Goal: Transaction & Acquisition: Subscribe to service/newsletter

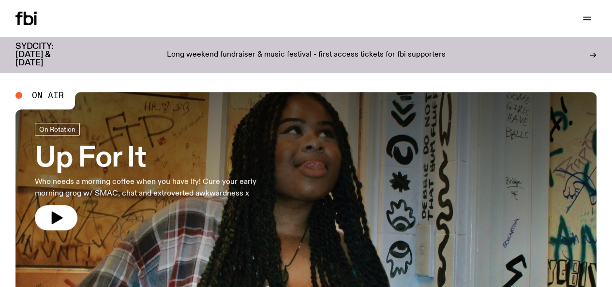
click at [80, 27] on div "Schedule Explore Read Volunteer Newsletter Support Us" at bounding box center [306, 18] width 612 height 37
click at [0, 0] on link "Schedule" at bounding box center [0, 0] width 0 height 0
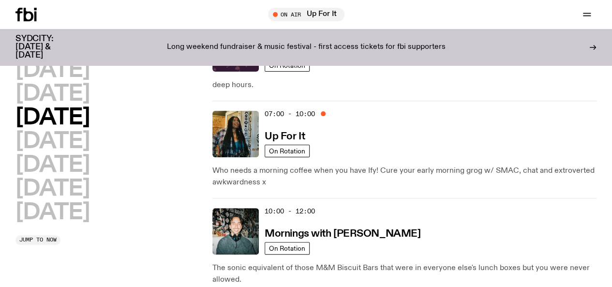
scroll to position [71, 0]
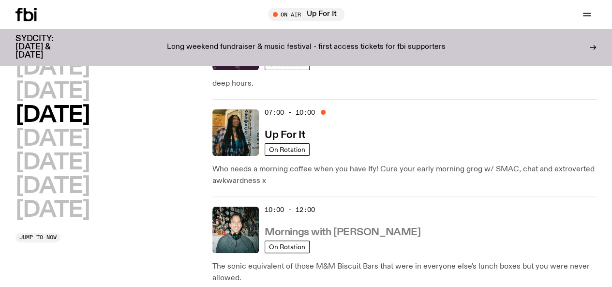
click at [329, 227] on h3 "Mornings with [PERSON_NAME]" at bounding box center [343, 232] width 156 height 10
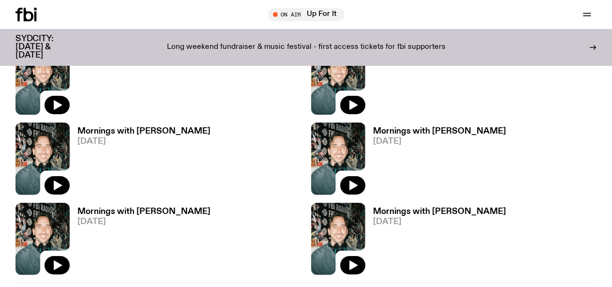
scroll to position [1683, 0]
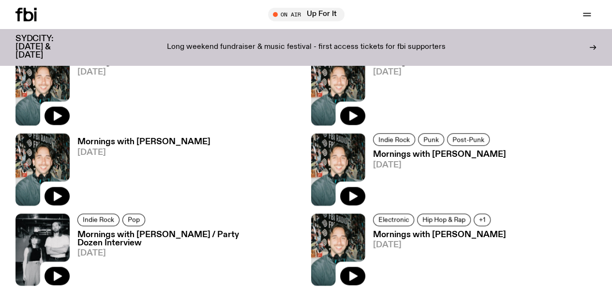
scroll to position [2541, 0]
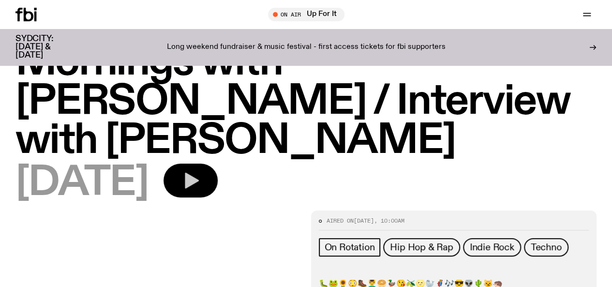
scroll to position [41, 0]
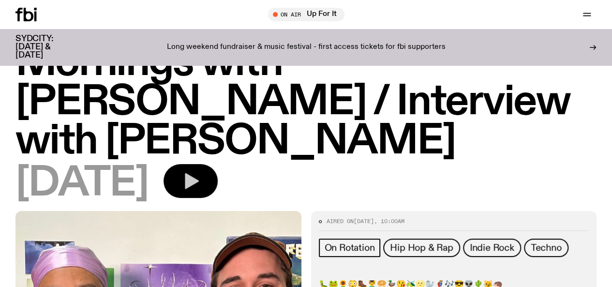
click at [200, 171] on icon "button" at bounding box center [190, 180] width 19 height 19
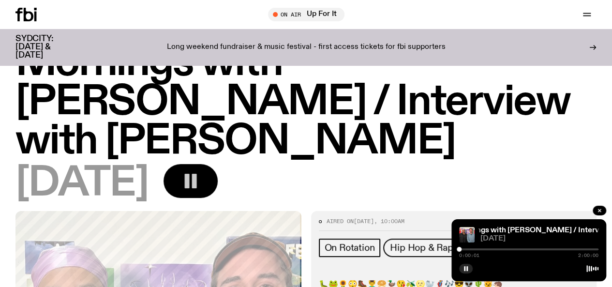
click at [218, 164] on button "button" at bounding box center [191, 181] width 54 height 34
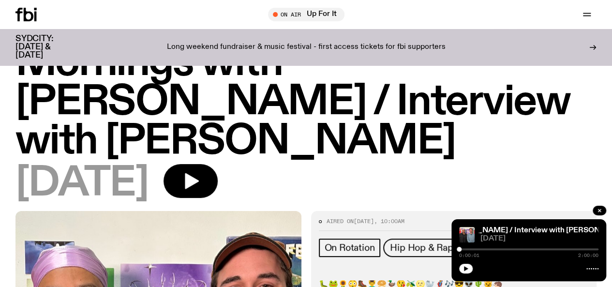
click at [498, 249] on div at bounding box center [528, 249] width 139 height 2
click at [466, 267] on icon "button" at bounding box center [466, 269] width 6 height 6
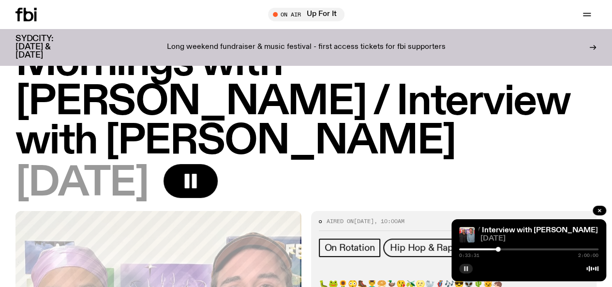
click at [503, 248] on div at bounding box center [528, 249] width 139 height 2
click at [542, 249] on div at bounding box center [528, 249] width 139 height 2
click at [547, 249] on div at bounding box center [528, 249] width 139 height 2
click at [553, 249] on div at bounding box center [528, 249] width 139 height 2
click at [566, 250] on div at bounding box center [528, 249] width 139 height 2
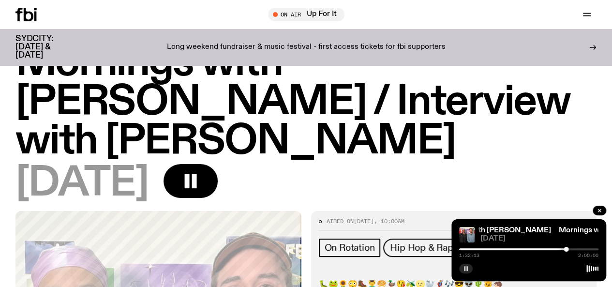
click at [560, 249] on div at bounding box center [496, 249] width 139 height 2
click at [498, 250] on div at bounding box center [490, 249] width 139 height 2
click at [505, 249] on div at bounding box center [528, 249] width 139 height 2
click at [511, 251] on div "0:39:18 2:00:00" at bounding box center [528, 252] width 139 height 12
click at [514, 249] on div at bounding box center [528, 249] width 139 height 2
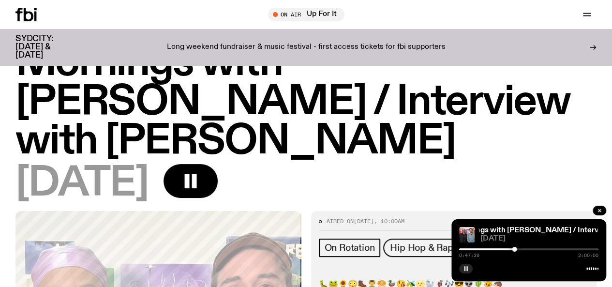
click at [521, 249] on div at bounding box center [528, 249] width 139 height 2
click at [531, 249] on div at bounding box center [528, 249] width 139 height 2
click at [540, 250] on div at bounding box center [528, 249] width 139 height 2
click at [546, 249] on div at bounding box center [528, 249] width 139 height 2
click at [549, 249] on div at bounding box center [528, 249] width 139 height 2
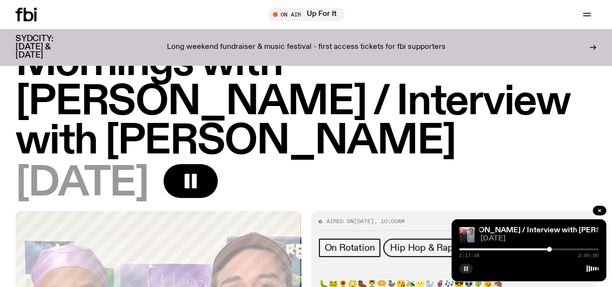
click at [553, 249] on div at bounding box center [528, 249] width 139 height 2
click at [558, 249] on div at bounding box center [528, 249] width 139 height 2
click at [563, 249] on div at bounding box center [528, 249] width 139 height 2
click at [572, 249] on div at bounding box center [528, 249] width 139 height 2
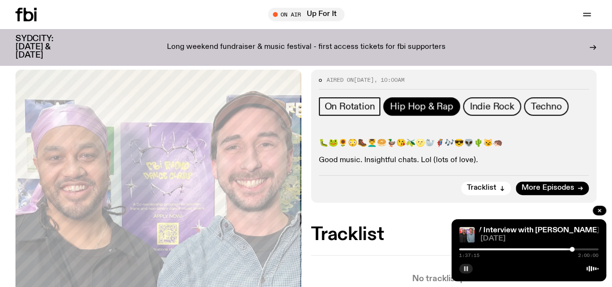
scroll to position [182, 0]
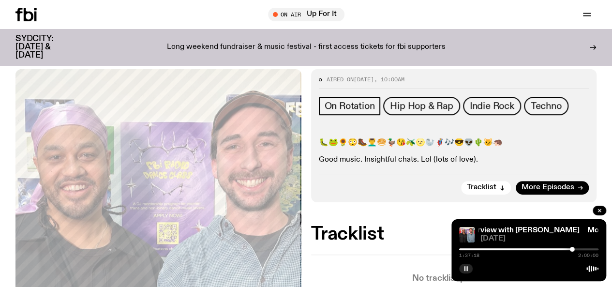
click at [569, 248] on div at bounding box center [502, 249] width 139 height 2
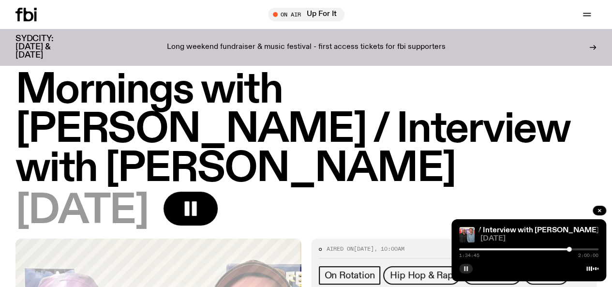
scroll to position [0, 0]
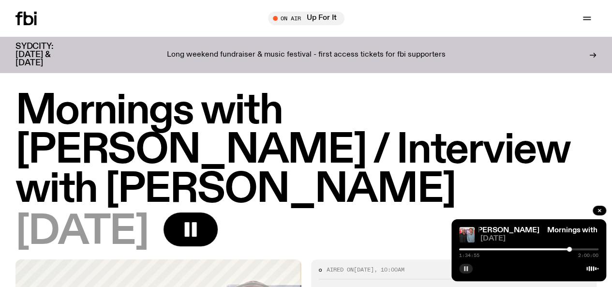
click at [573, 249] on div at bounding box center [528, 249] width 139 height 2
click at [576, 249] on div at bounding box center [528, 249] width 139 height 2
click at [579, 248] on div at bounding box center [528, 249] width 139 height 2
click at [581, 248] on div at bounding box center [581, 249] width 5 height 5
click at [583, 249] on div at bounding box center [582, 249] width 5 height 5
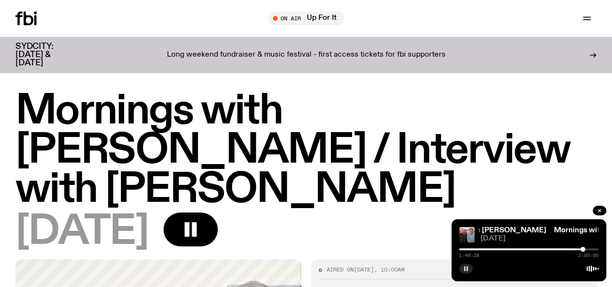
click at [465, 268] on icon "button" at bounding box center [466, 269] width 6 height 6
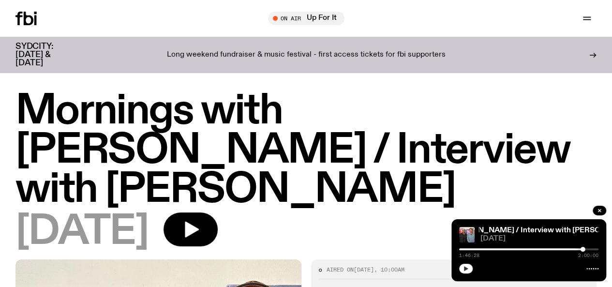
click at [470, 266] on button "button" at bounding box center [466, 269] width 14 height 10
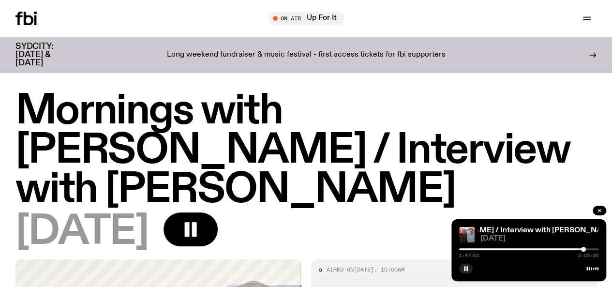
click at [586, 249] on div at bounding box center [583, 249] width 5 height 5
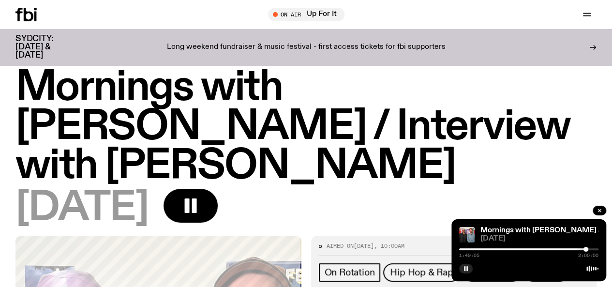
scroll to position [16, 0]
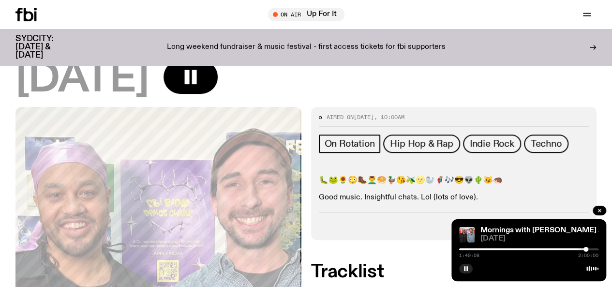
scroll to position [0, 0]
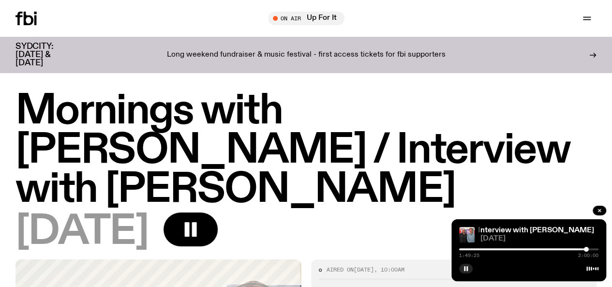
click at [588, 249] on div at bounding box center [586, 249] width 5 height 5
click at [584, 249] on div at bounding box center [520, 249] width 139 height 2
click at [571, 249] on div at bounding box center [514, 249] width 139 height 2
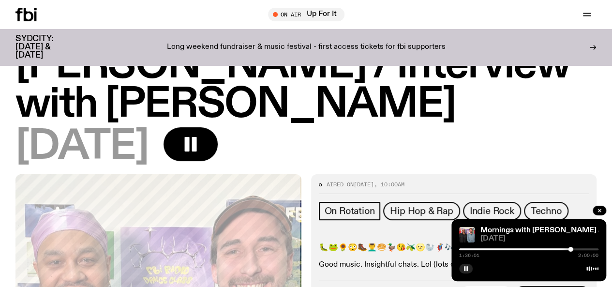
scroll to position [43, 0]
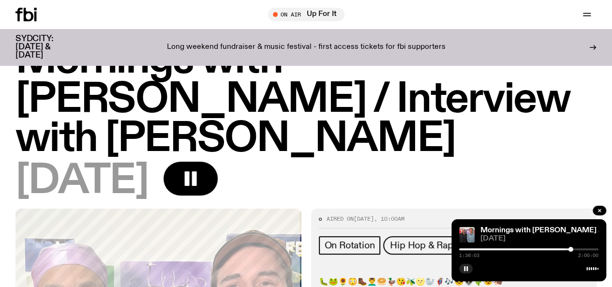
click at [567, 248] on div at bounding box center [501, 249] width 139 height 2
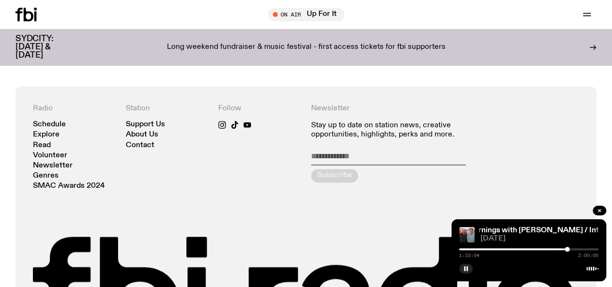
scroll to position [607, 0]
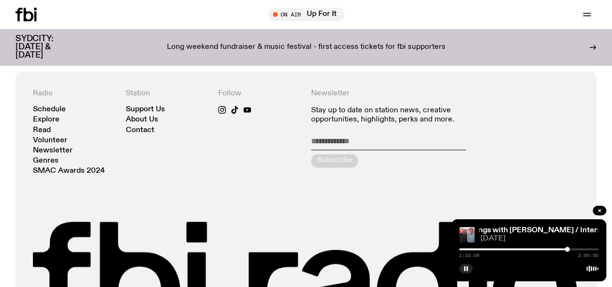
click at [570, 249] on div at bounding box center [528, 249] width 139 height 2
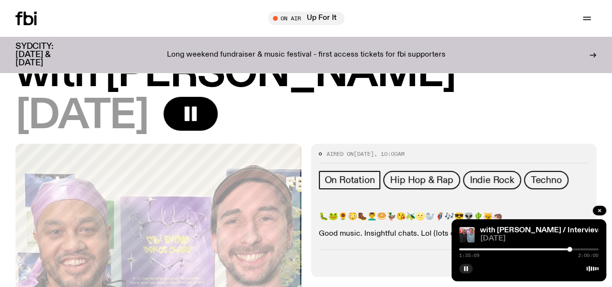
scroll to position [0, 0]
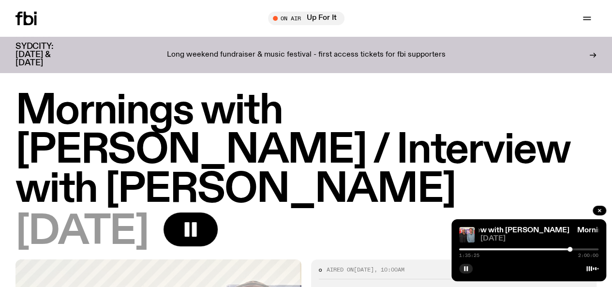
click at [572, 249] on div at bounding box center [528, 249] width 139 height 2
click at [218, 212] on button "button" at bounding box center [191, 229] width 54 height 34
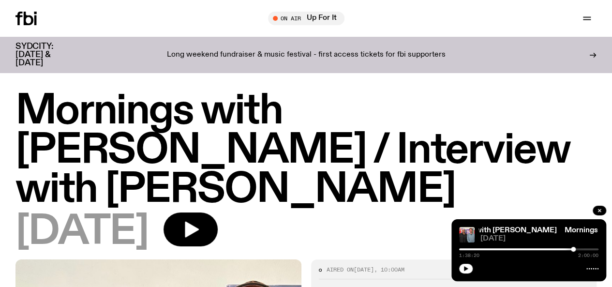
scroll to position [35, 0]
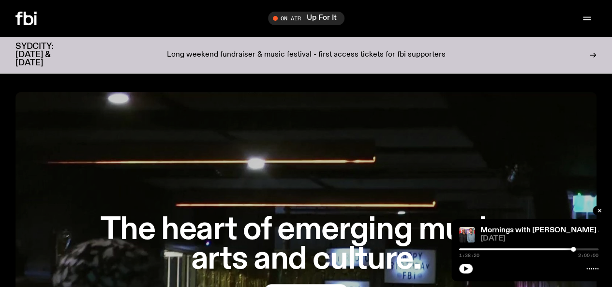
click at [0, 0] on span "Support Us" at bounding box center [0, 0] width 0 height 0
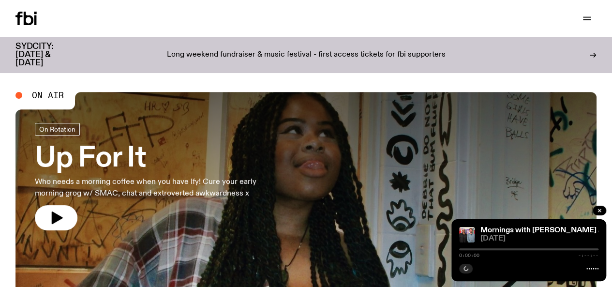
click at [0, 0] on span "Support Us" at bounding box center [0, 0] width 0 height 0
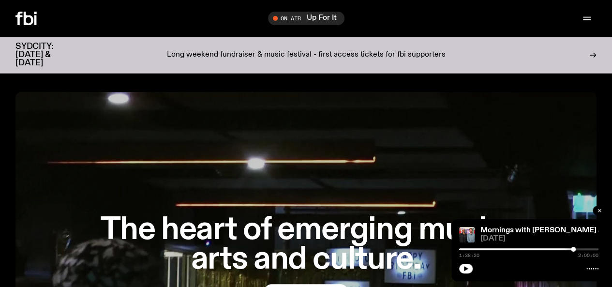
click at [599, 212] on icon "button" at bounding box center [600, 211] width 6 height 6
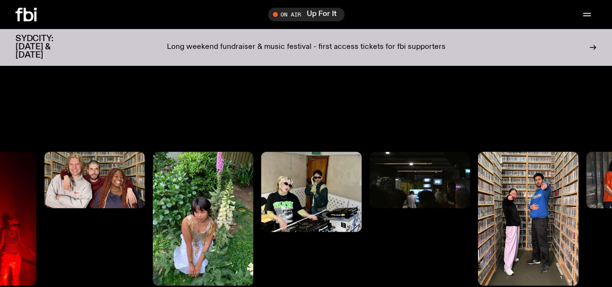
scroll to position [455, 0]
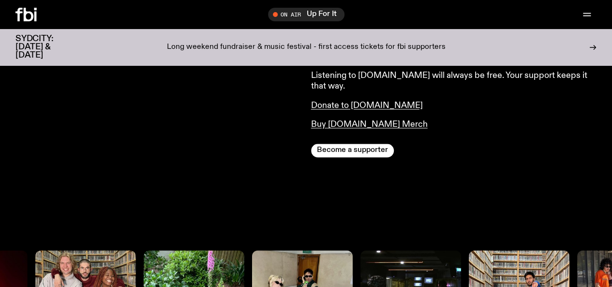
click at [369, 156] on div "We are a radio station powered by a community of local broadcasters and creativ…" at bounding box center [306, 188] width 612 height 399
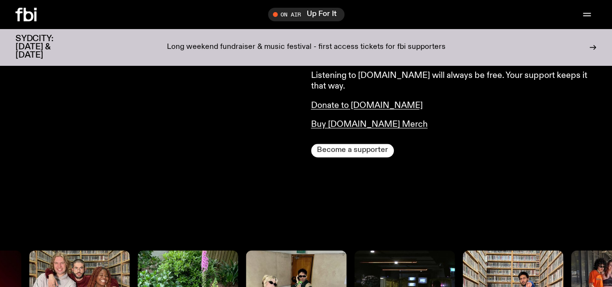
click at [369, 150] on button "Become a supporter" at bounding box center [352, 151] width 83 height 14
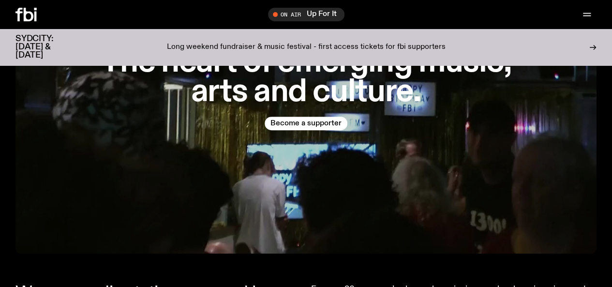
scroll to position [0, 0]
